Goal: Transaction & Acquisition: Purchase product/service

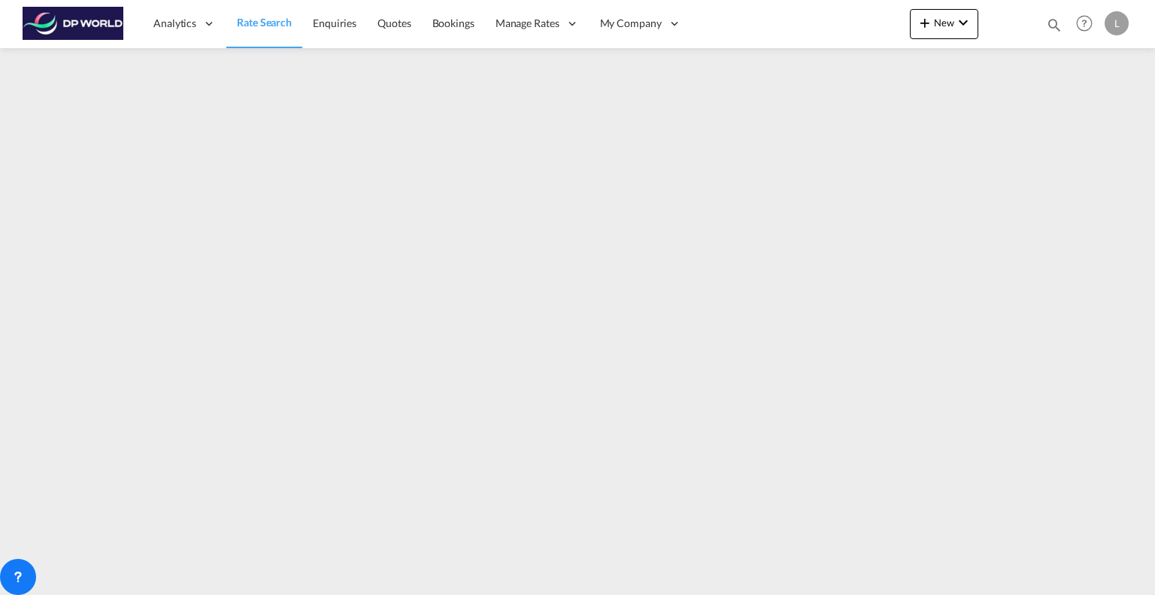
click at [942, 22] on span "New" at bounding box center [944, 23] width 56 height 12
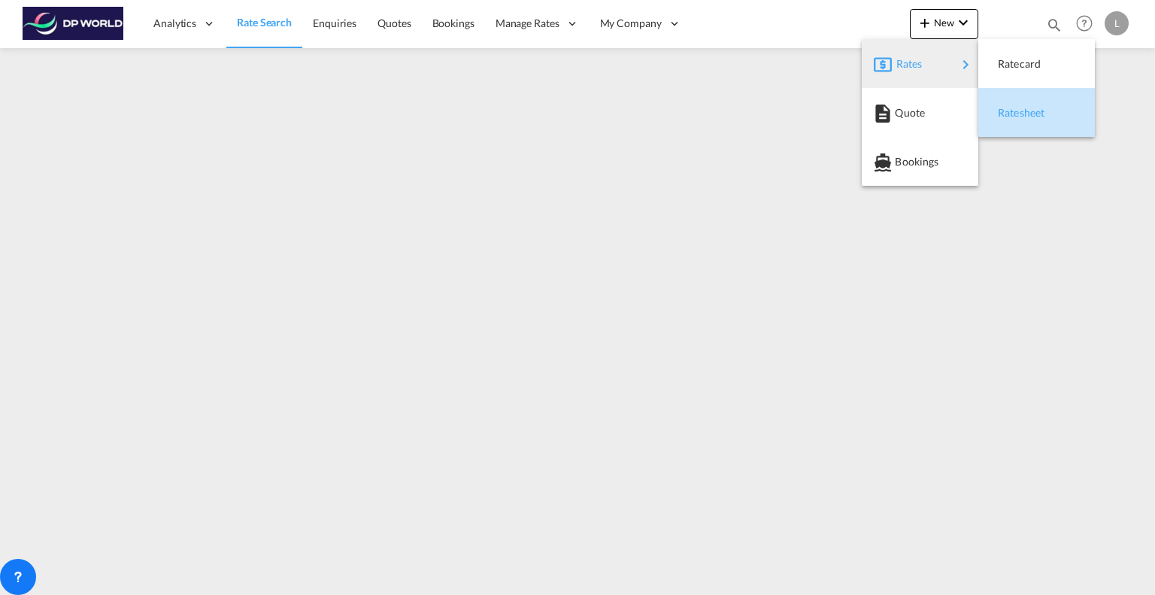
click at [1001, 107] on span "Ratesheet" at bounding box center [1006, 113] width 17 height 30
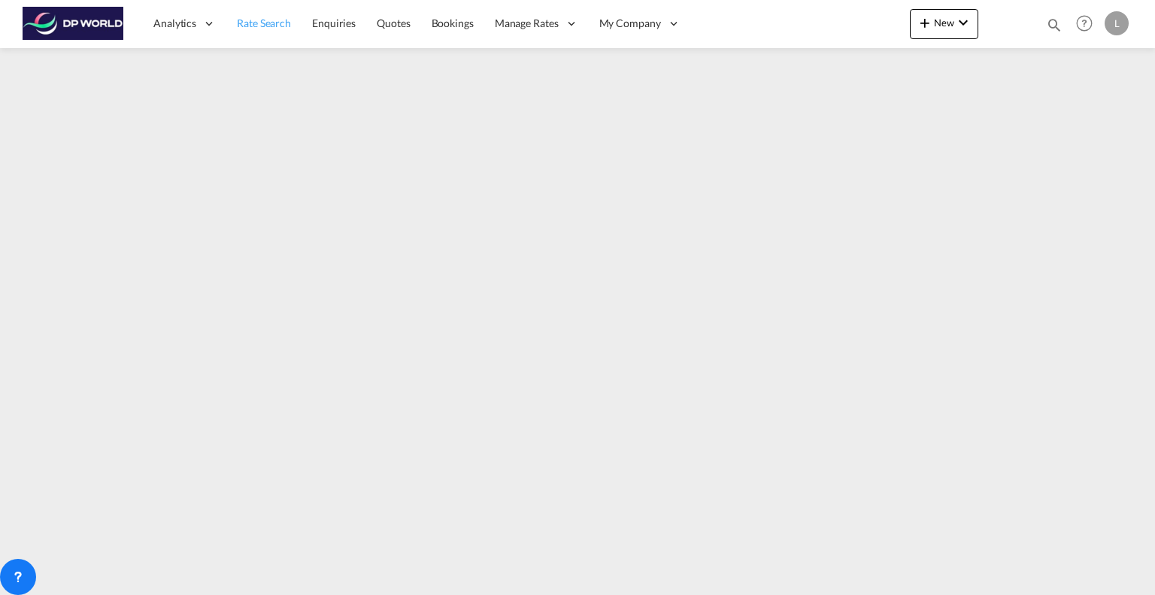
click at [272, 23] on span "Rate Search" at bounding box center [264, 23] width 54 height 13
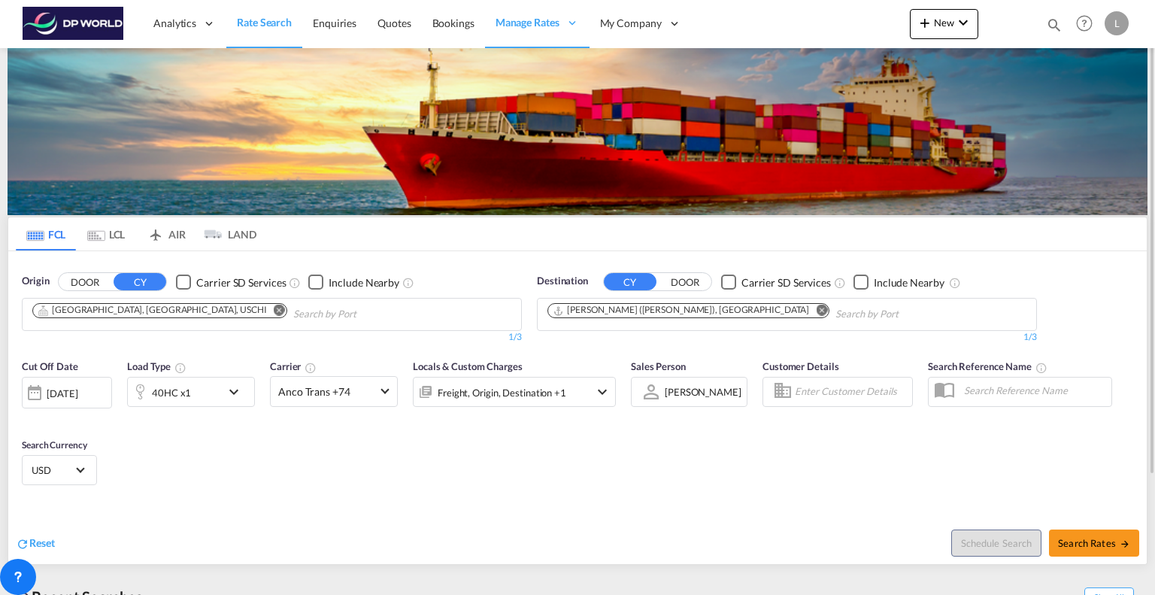
click at [274, 309] on md-icon "Remove" at bounding box center [279, 310] width 11 height 11
click at [816, 309] on md-icon "Remove" at bounding box center [821, 310] width 11 height 11
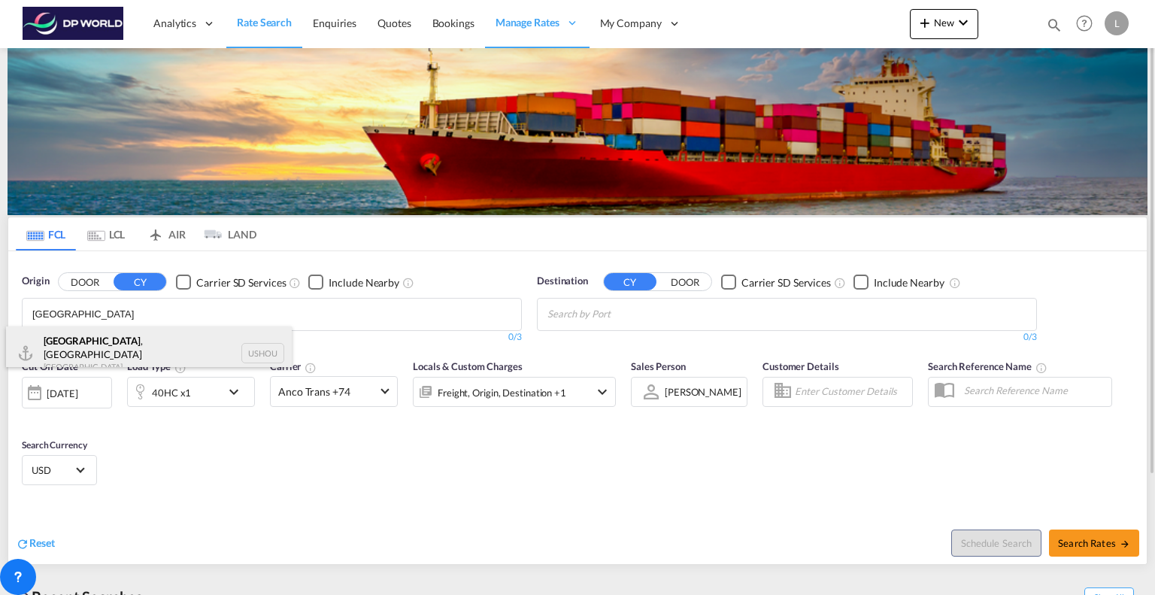
type input "[GEOGRAPHIC_DATA]"
click at [77, 356] on div "[GEOGRAPHIC_DATA] , [GEOGRAPHIC_DATA] [GEOGRAPHIC_DATA] USHOU" at bounding box center [149, 353] width 286 height 54
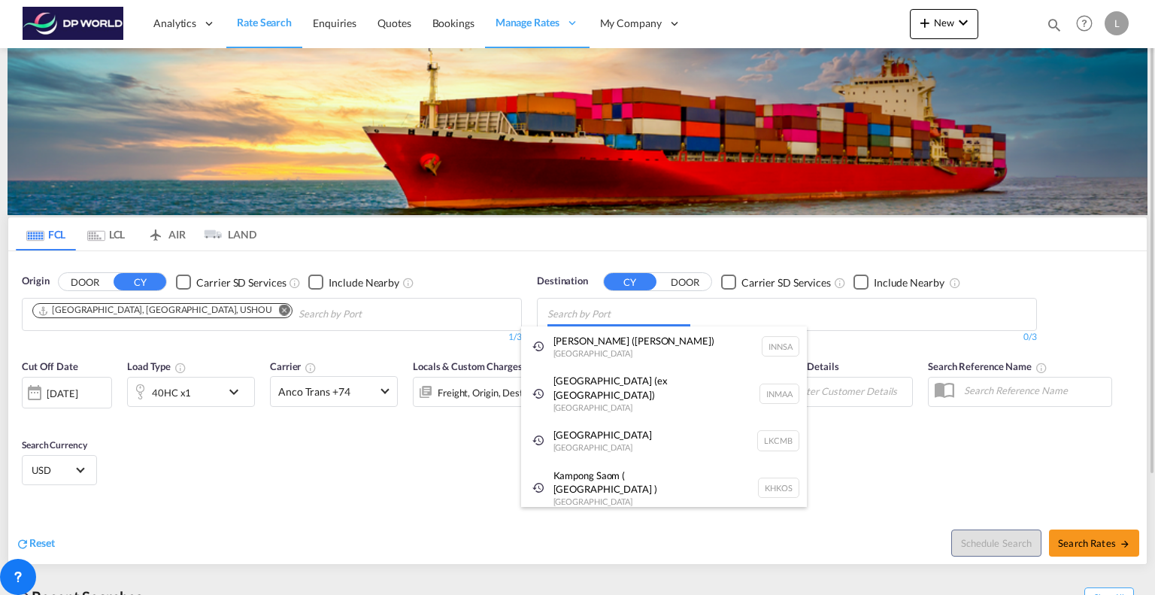
click at [602, 315] on body "Analytics Reports Dashboard Rate Search Enquiries Quotes Bookings" at bounding box center [577, 297] width 1155 height 595
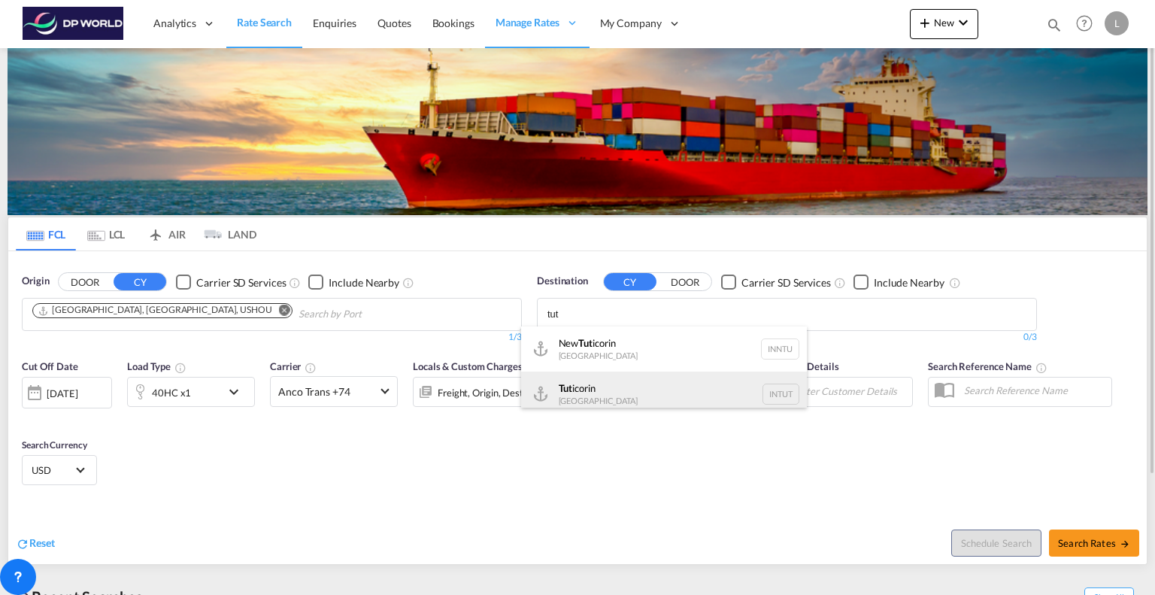
type input "tut"
click at [581, 390] on div "Tut icorin [GEOGRAPHIC_DATA] INTUT" at bounding box center [664, 394] width 286 height 45
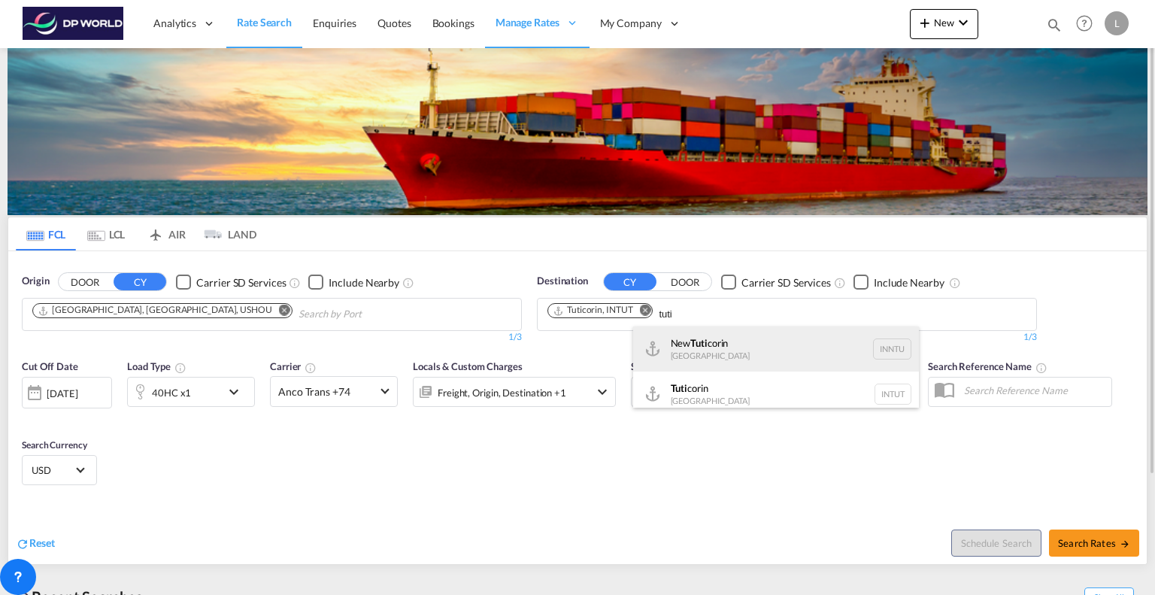
type input "tuti"
click at [676, 345] on div "New Tuti corin [GEOGRAPHIC_DATA] INNTU" at bounding box center [776, 348] width 286 height 45
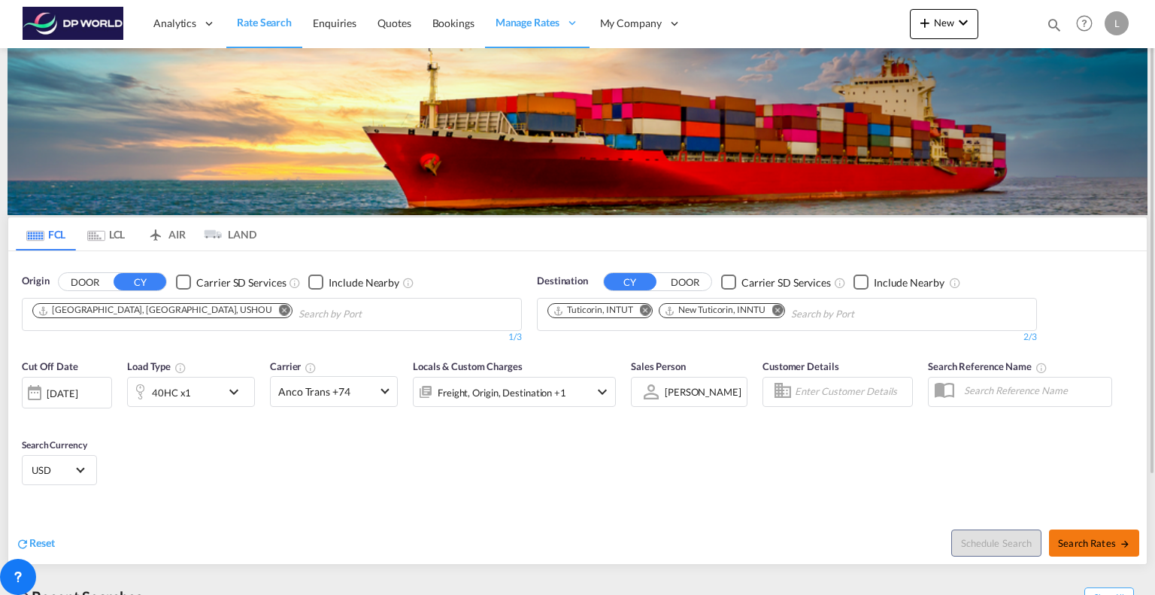
click at [1089, 539] on span "Search Rates" at bounding box center [1094, 543] width 72 height 12
type input "USHOU to INTUT,INNTU / [DATE]"
